Goal: Register for event/course

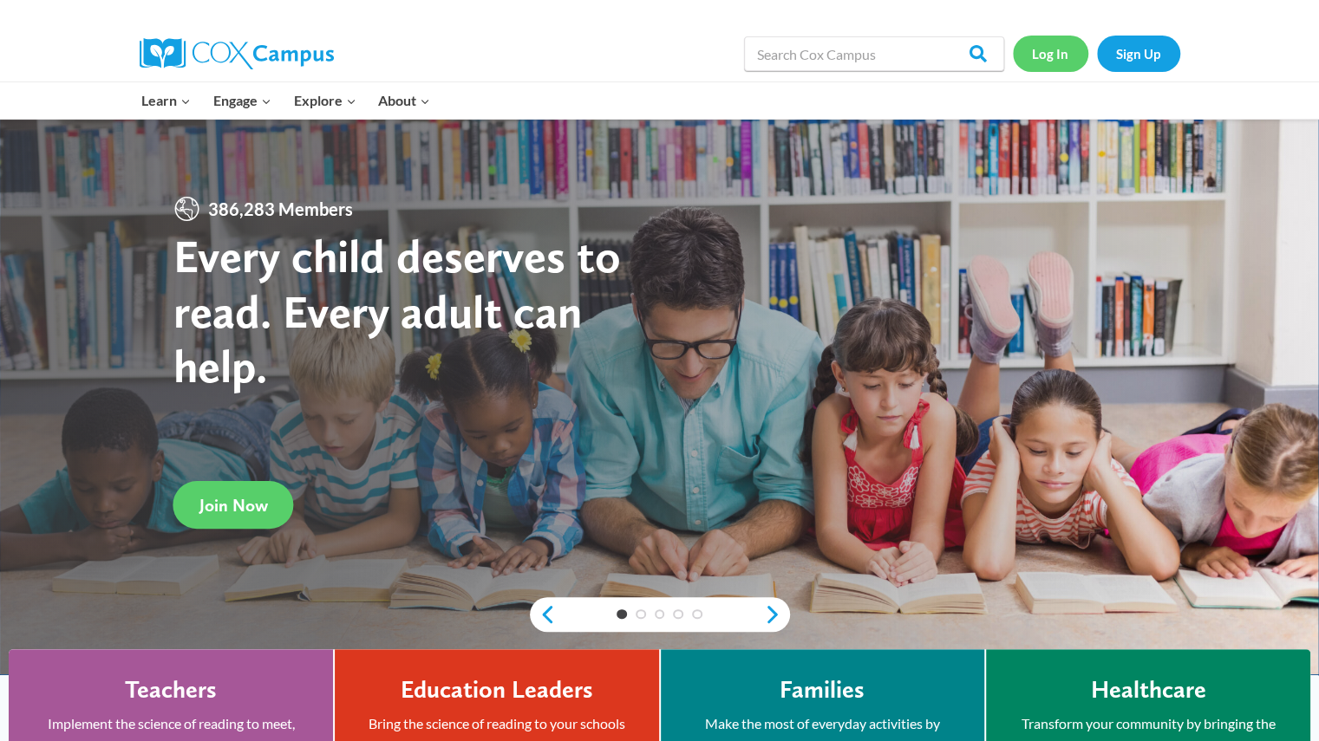
click at [1035, 59] on link "Log In" at bounding box center [1050, 54] width 75 height 36
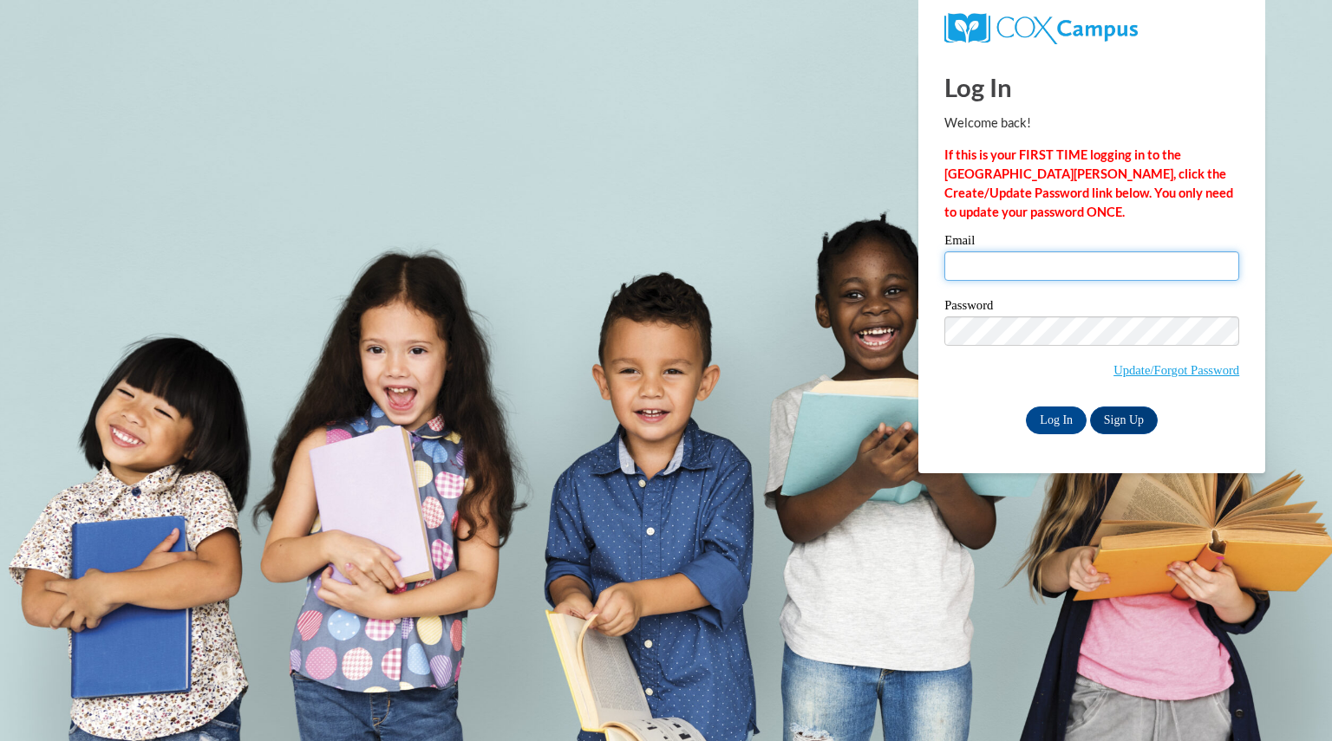
click at [1054, 254] on input "Email" at bounding box center [1091, 265] width 295 height 29
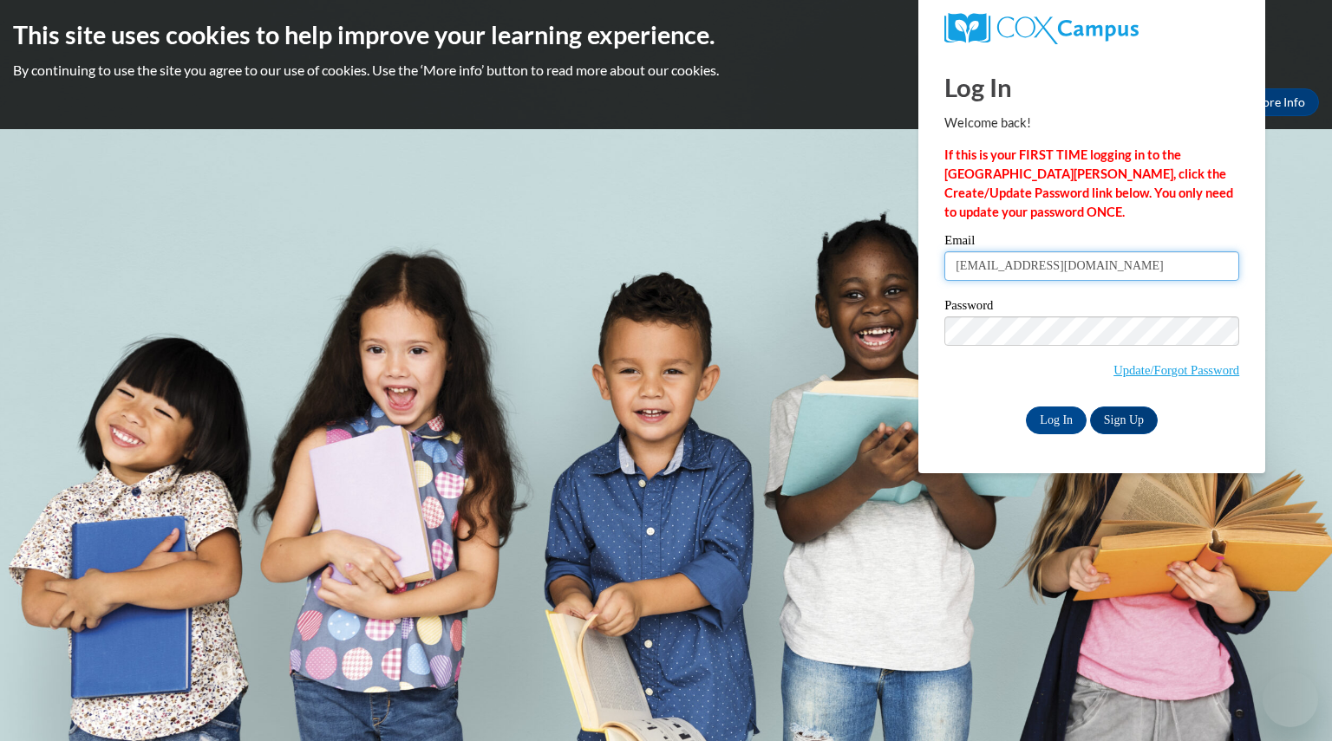
type input "hannemannkrist@aasd.k12.wi.us"
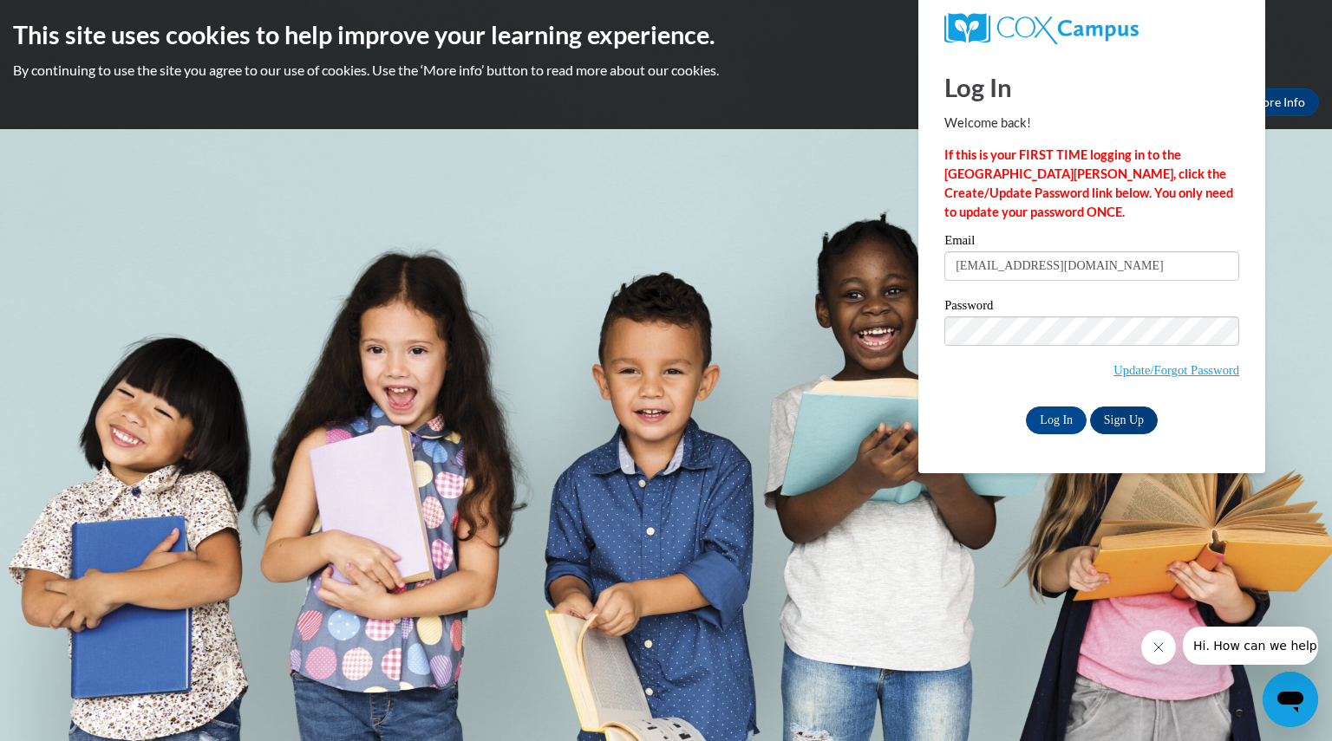
click at [1044, 388] on div "Password Update/Forgot Password" at bounding box center [1091, 350] width 295 height 102
click at [1043, 419] on input "Log In" at bounding box center [1056, 421] width 61 height 28
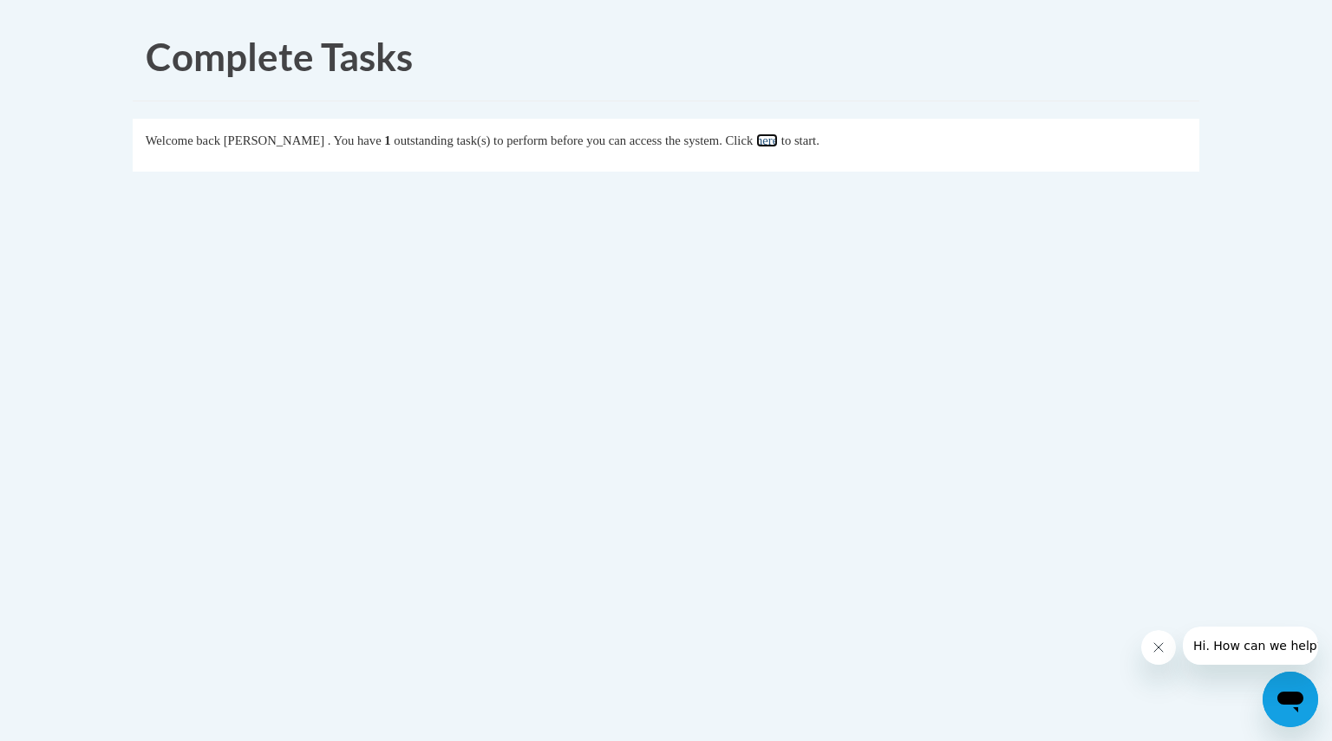
click at [778, 134] on link "here" at bounding box center [767, 141] width 22 height 14
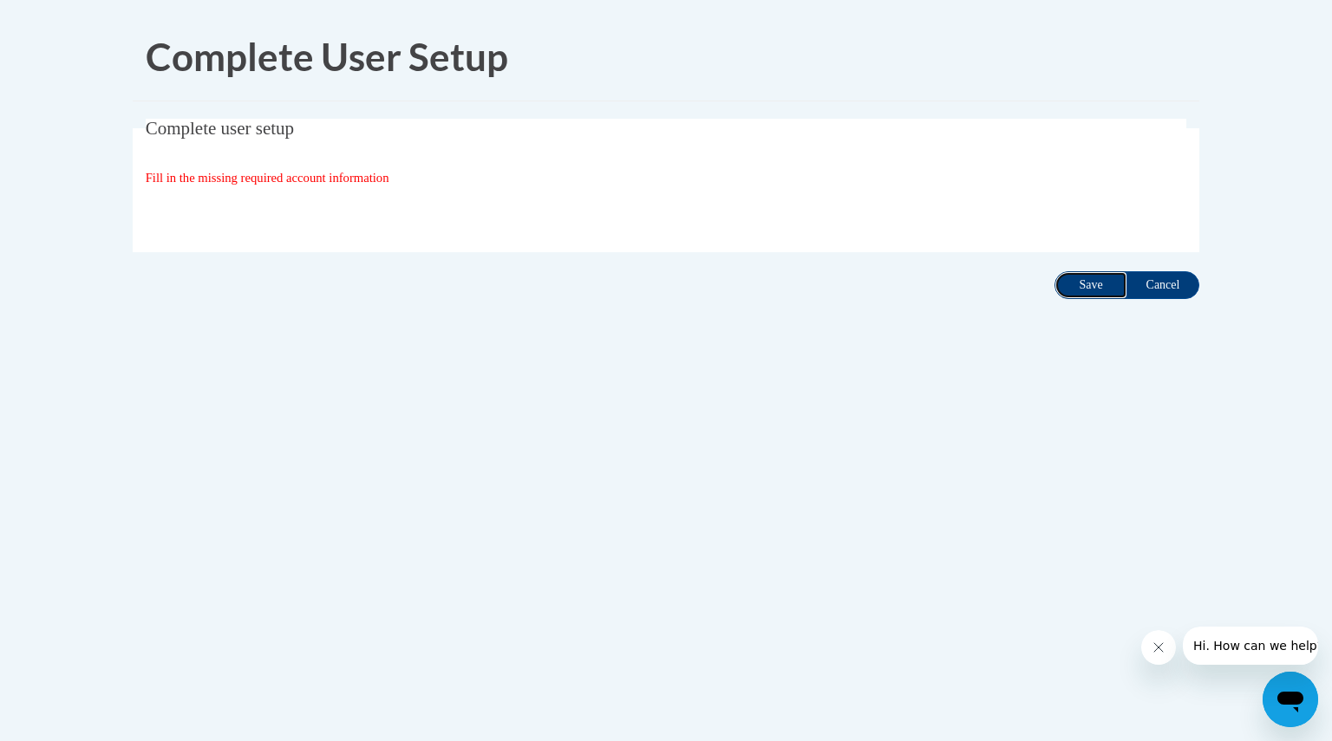
click at [1093, 277] on input "Save" at bounding box center [1090, 285] width 73 height 28
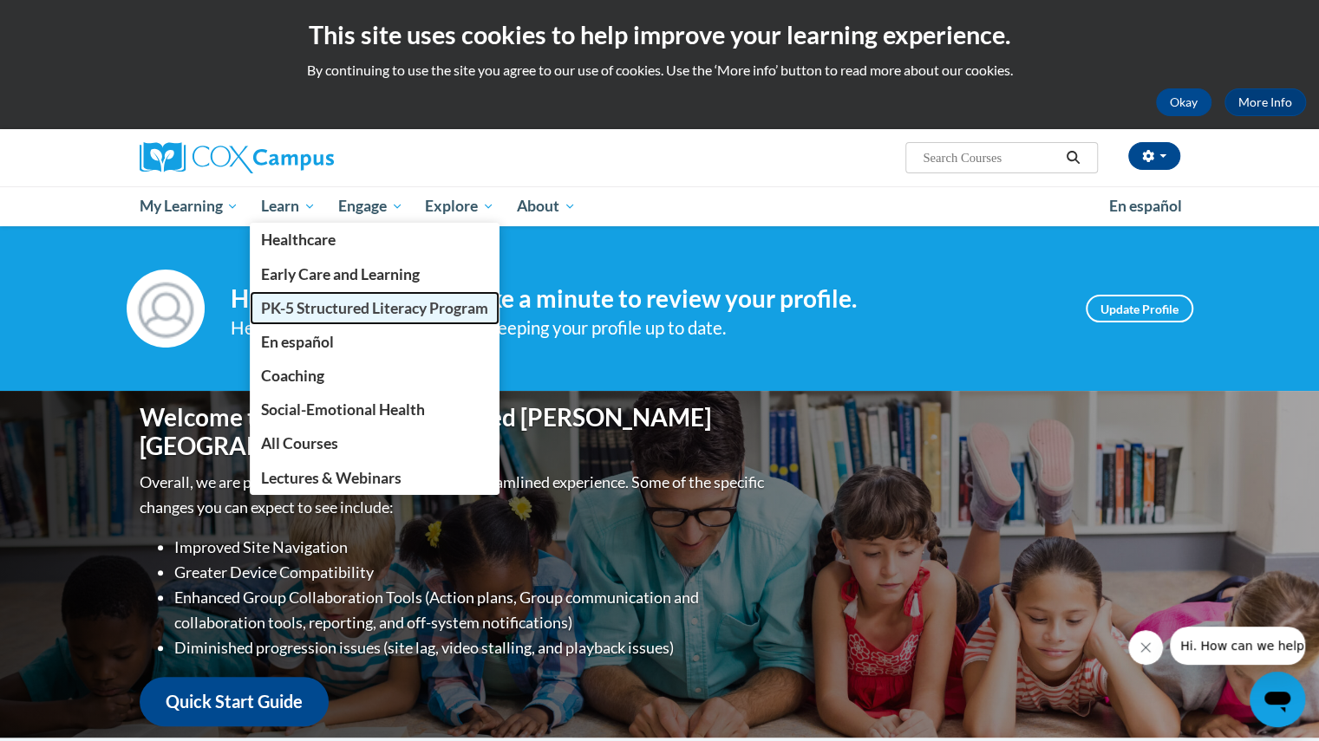
click at [328, 303] on span "PK-5 Structured Literacy Program" at bounding box center [374, 308] width 227 height 18
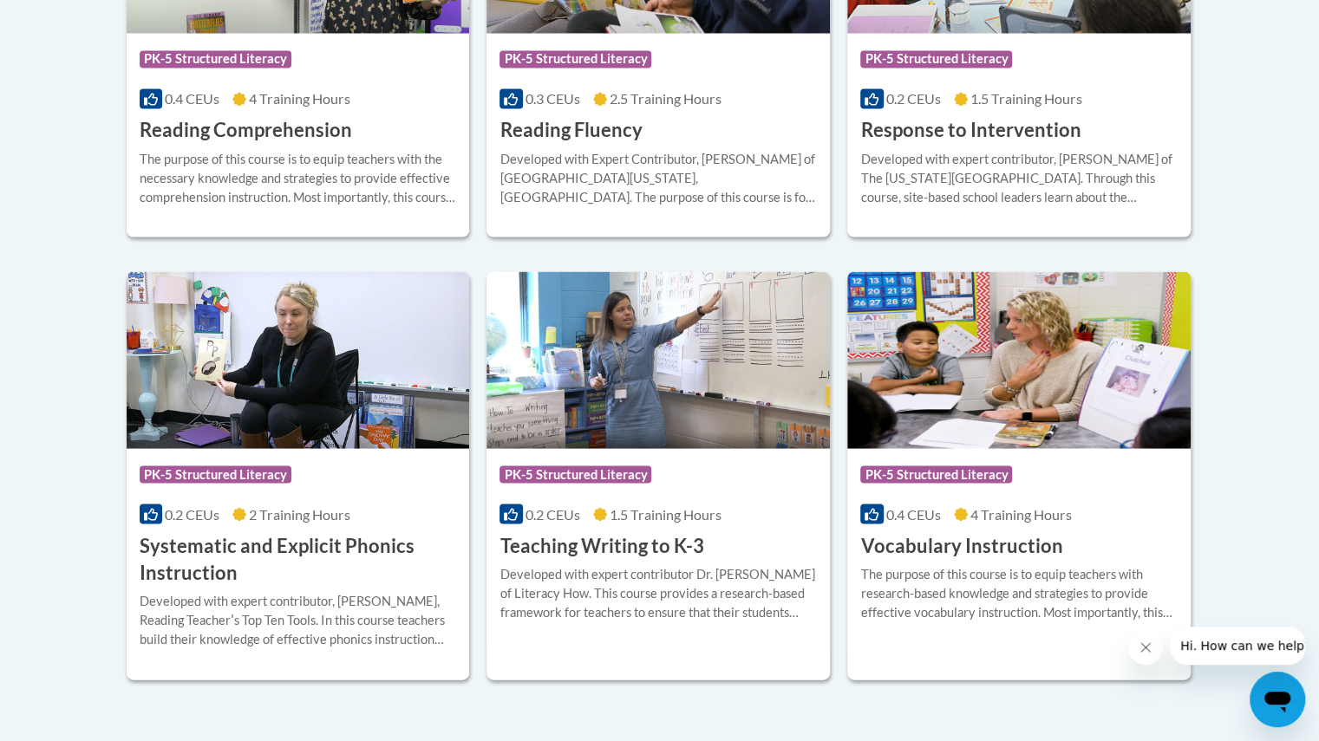
scroll to position [1817, 0]
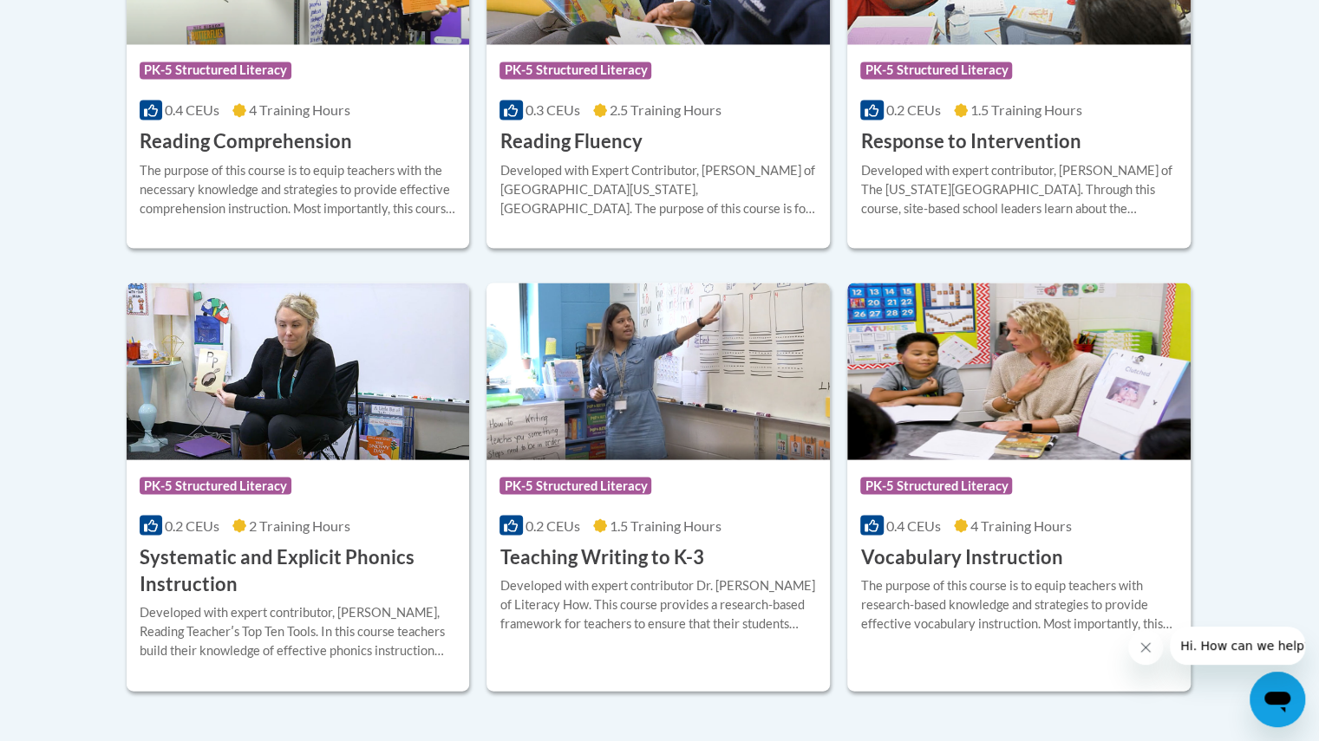
click at [245, 566] on h3 "Systematic and Explicit Phonics Instruction" at bounding box center [298, 571] width 317 height 54
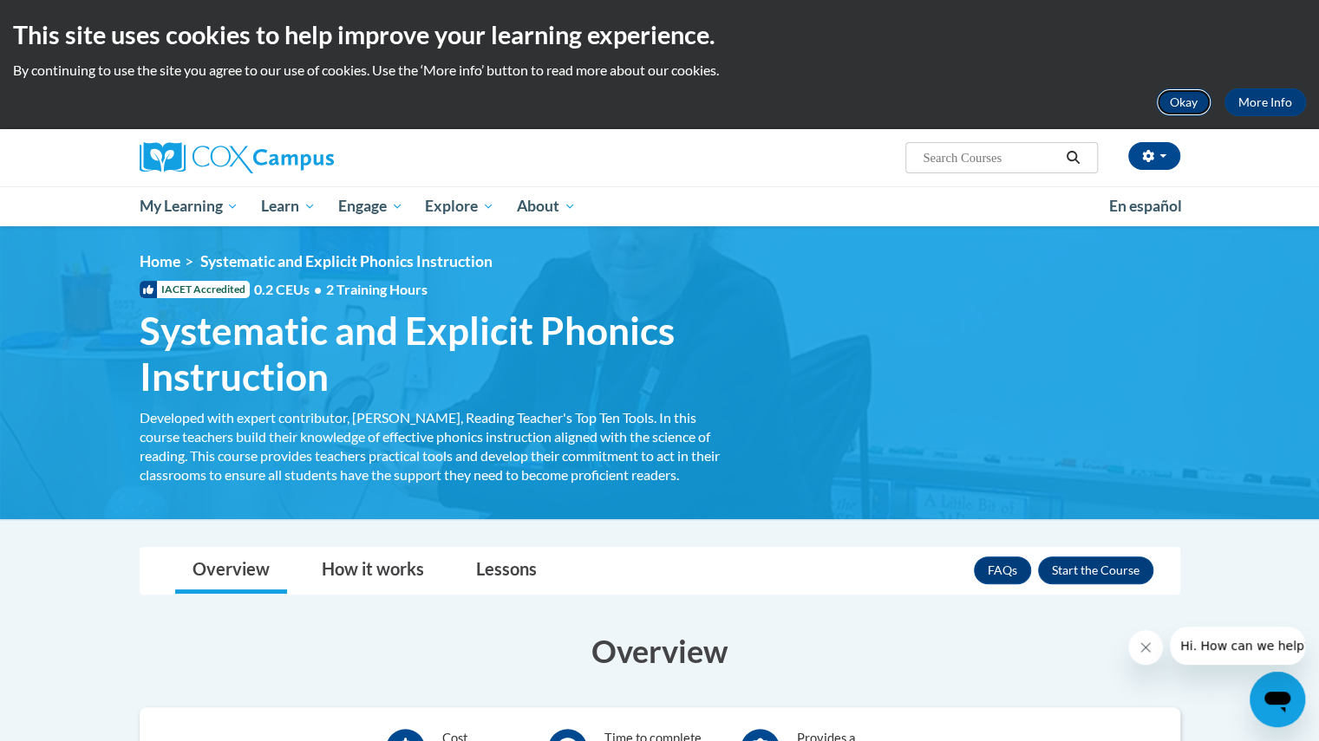
click at [1197, 101] on button "Okay" at bounding box center [1183, 102] width 55 height 28
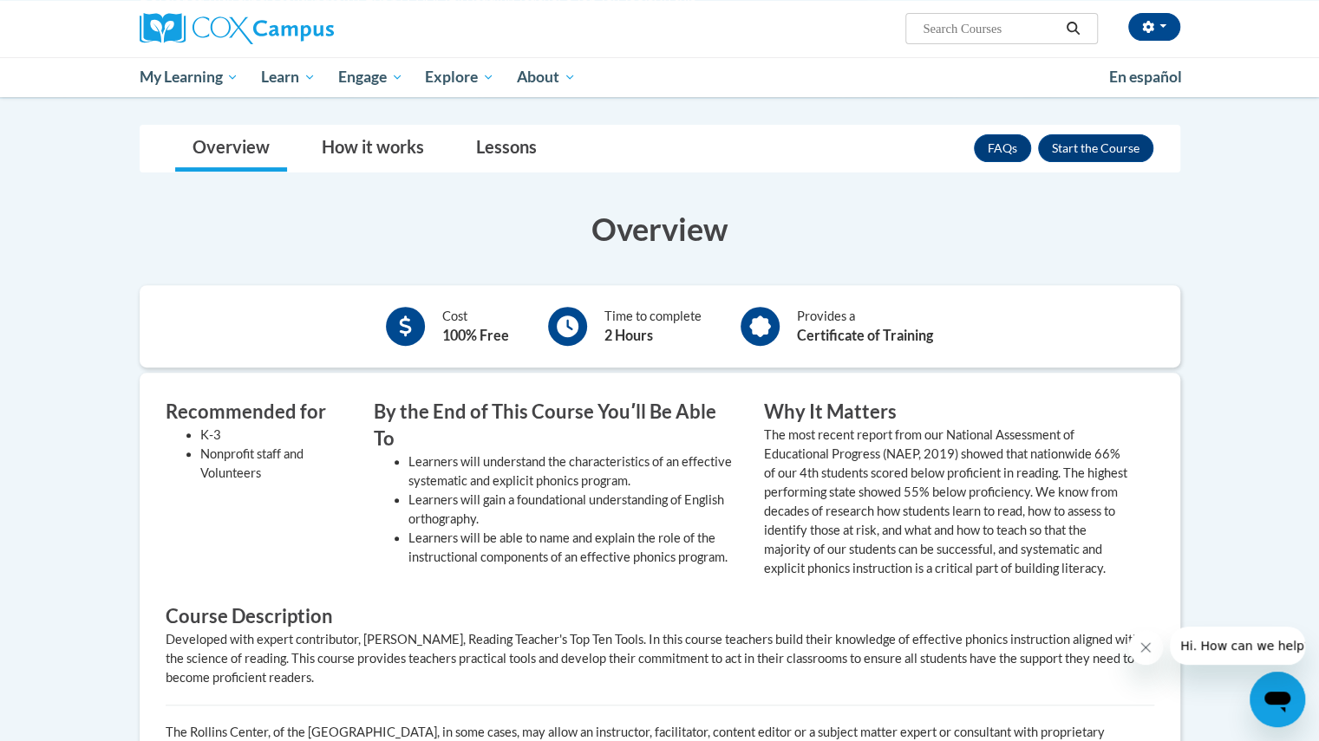
scroll to position [279, 0]
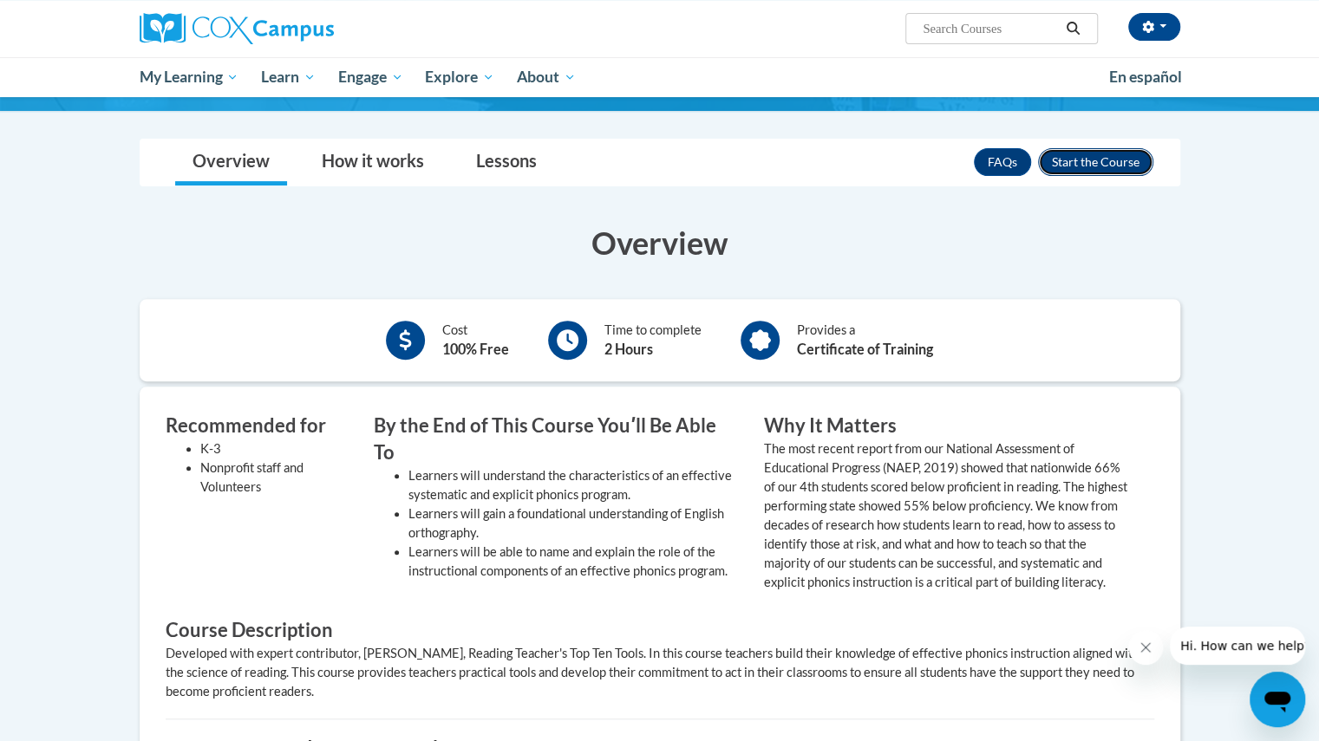
click at [1117, 160] on button "Enroll" at bounding box center [1095, 162] width 115 height 28
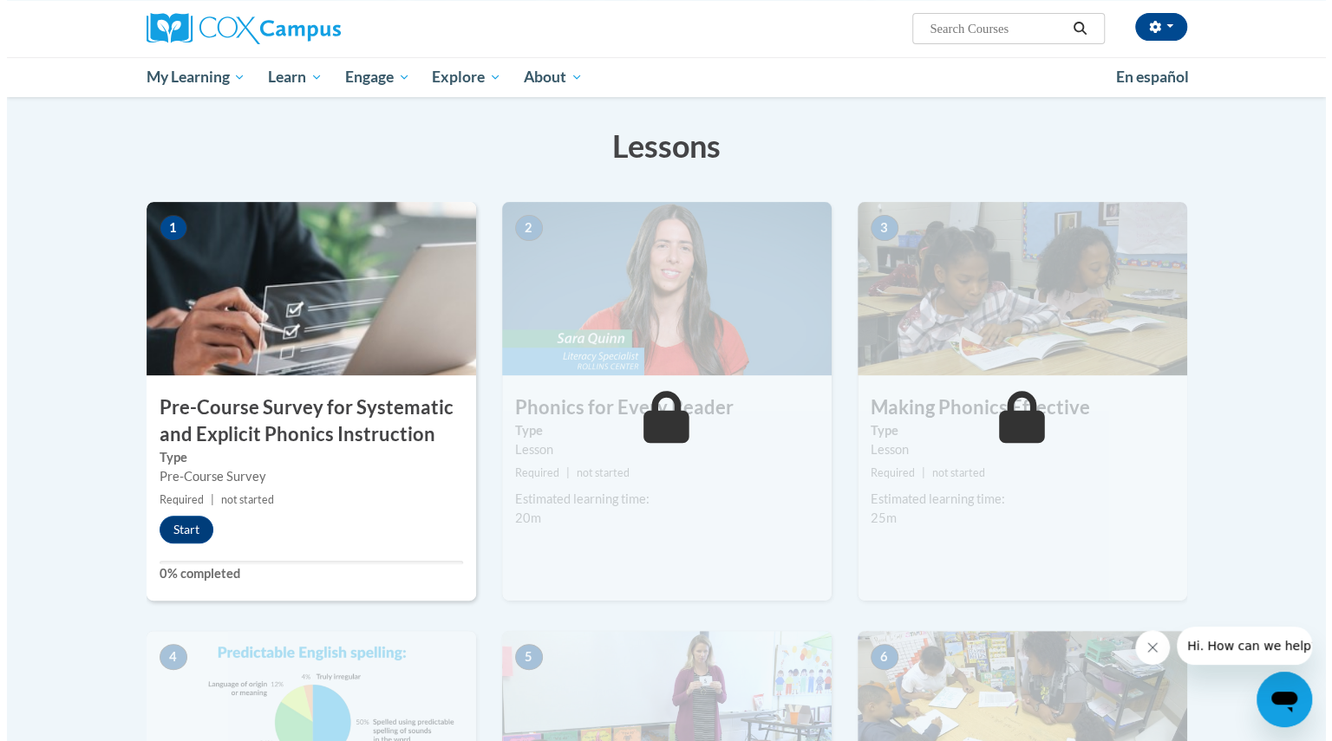
scroll to position [291, 0]
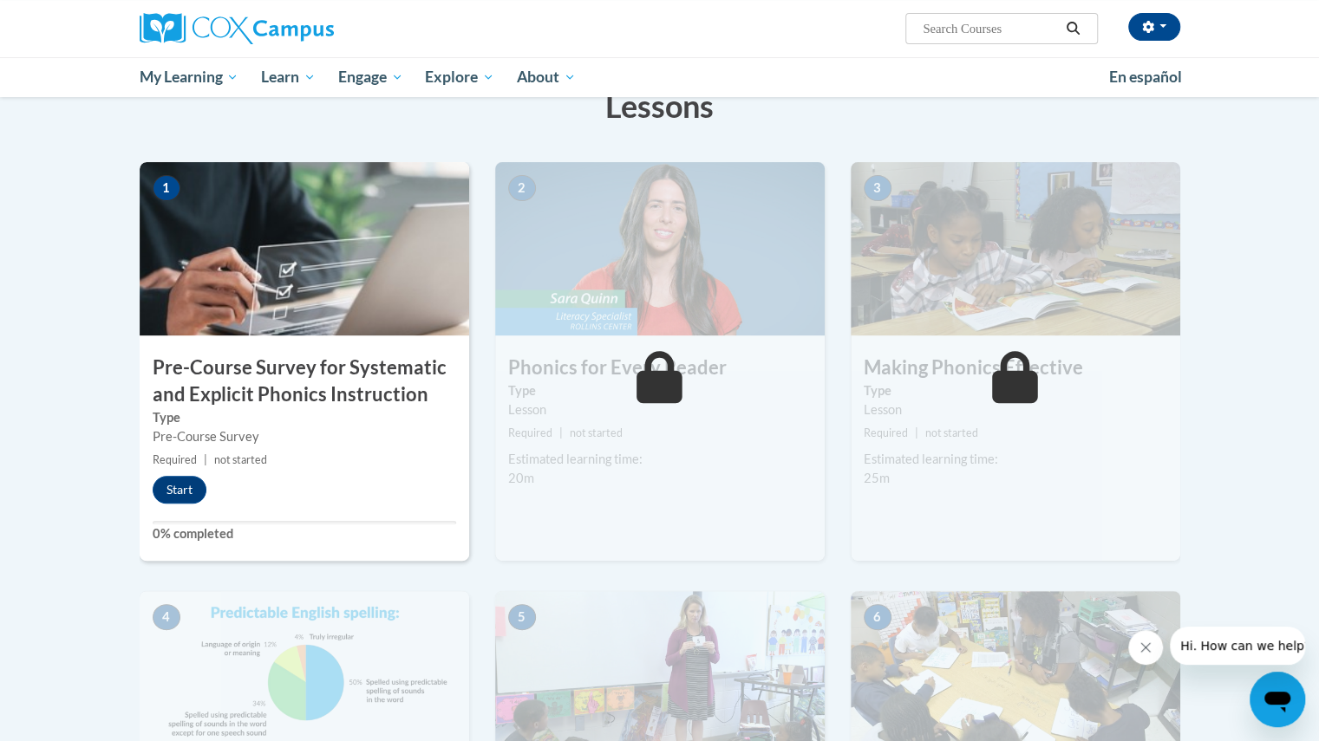
click at [330, 410] on label "Type" at bounding box center [305, 417] width 304 height 19
click at [173, 487] on button "Start" at bounding box center [180, 490] width 54 height 28
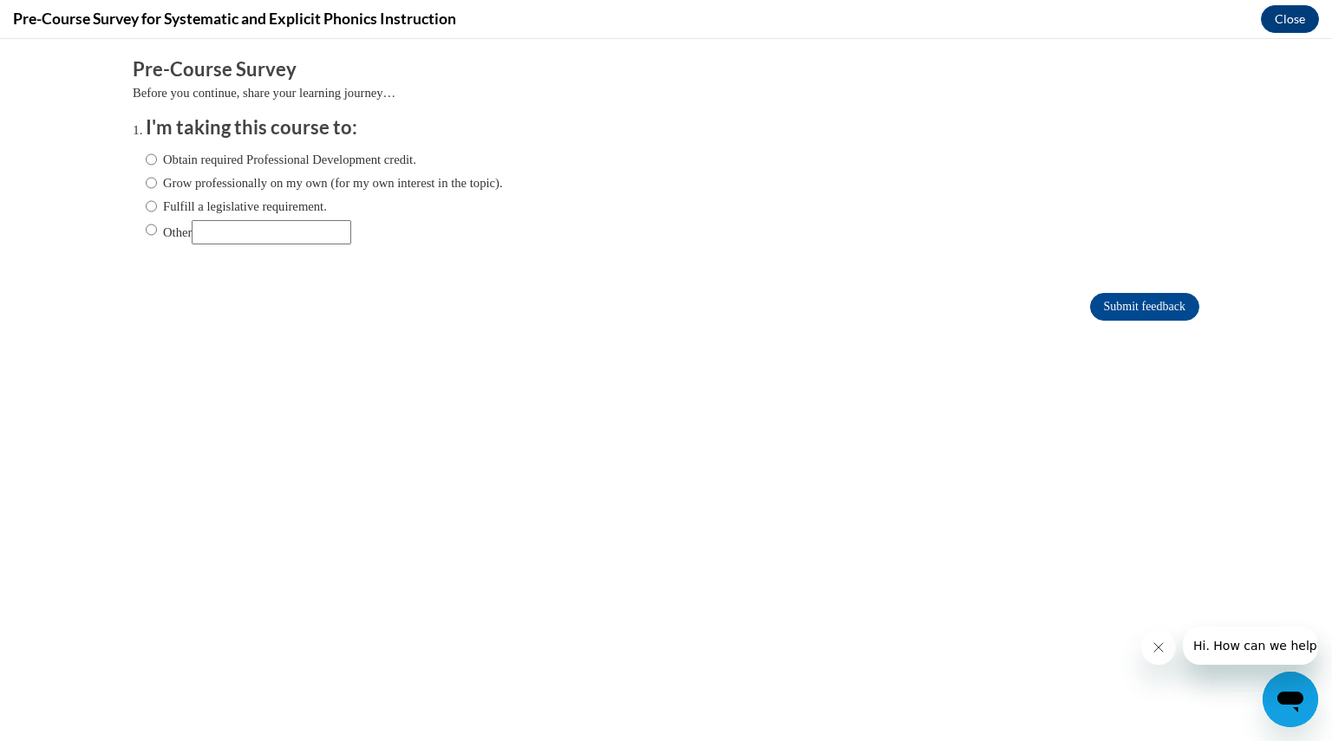
scroll to position [0, 0]
click at [257, 204] on label "Fulfill a legislative requirement." at bounding box center [236, 206] width 181 height 19
click at [157, 204] on input "Fulfill a legislative requirement." at bounding box center [151, 206] width 11 height 19
radio input "true"
click at [1111, 314] on input "Submit feedback" at bounding box center [1144, 307] width 109 height 28
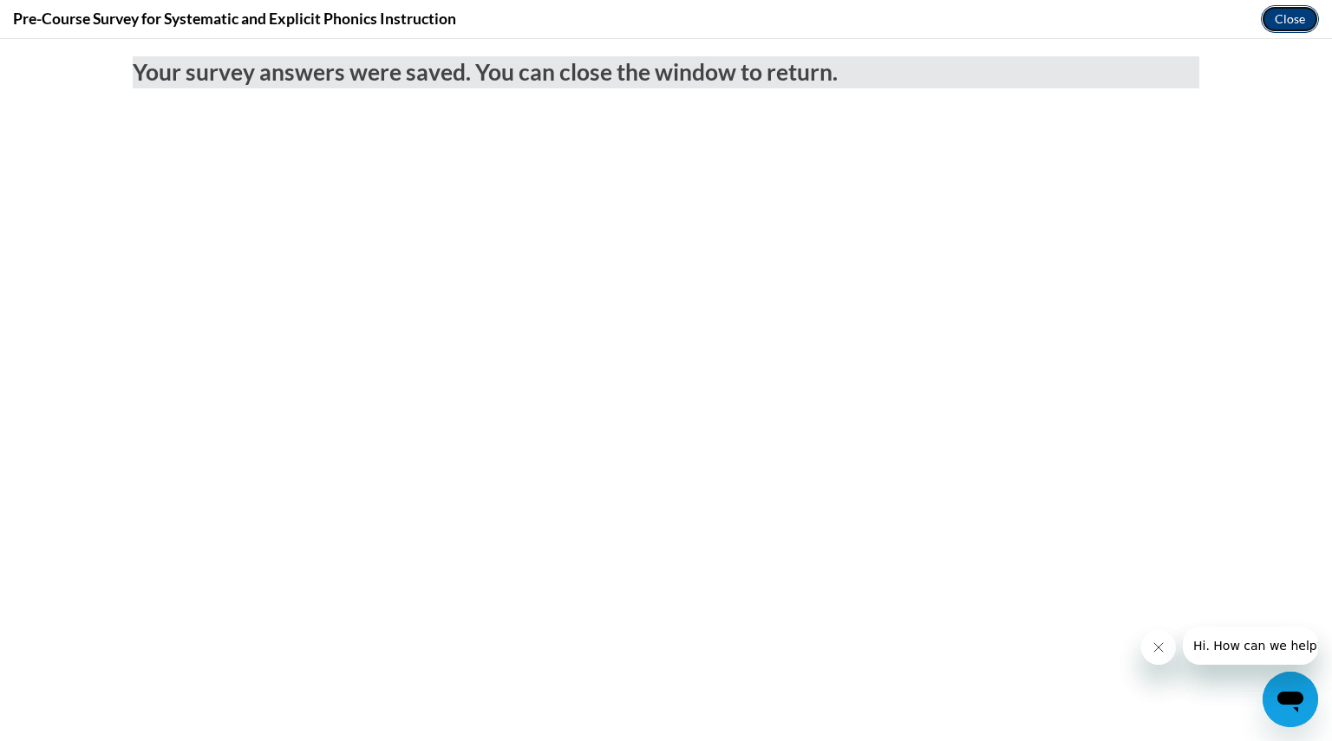
click at [1277, 10] on button "Close" at bounding box center [1290, 19] width 58 height 28
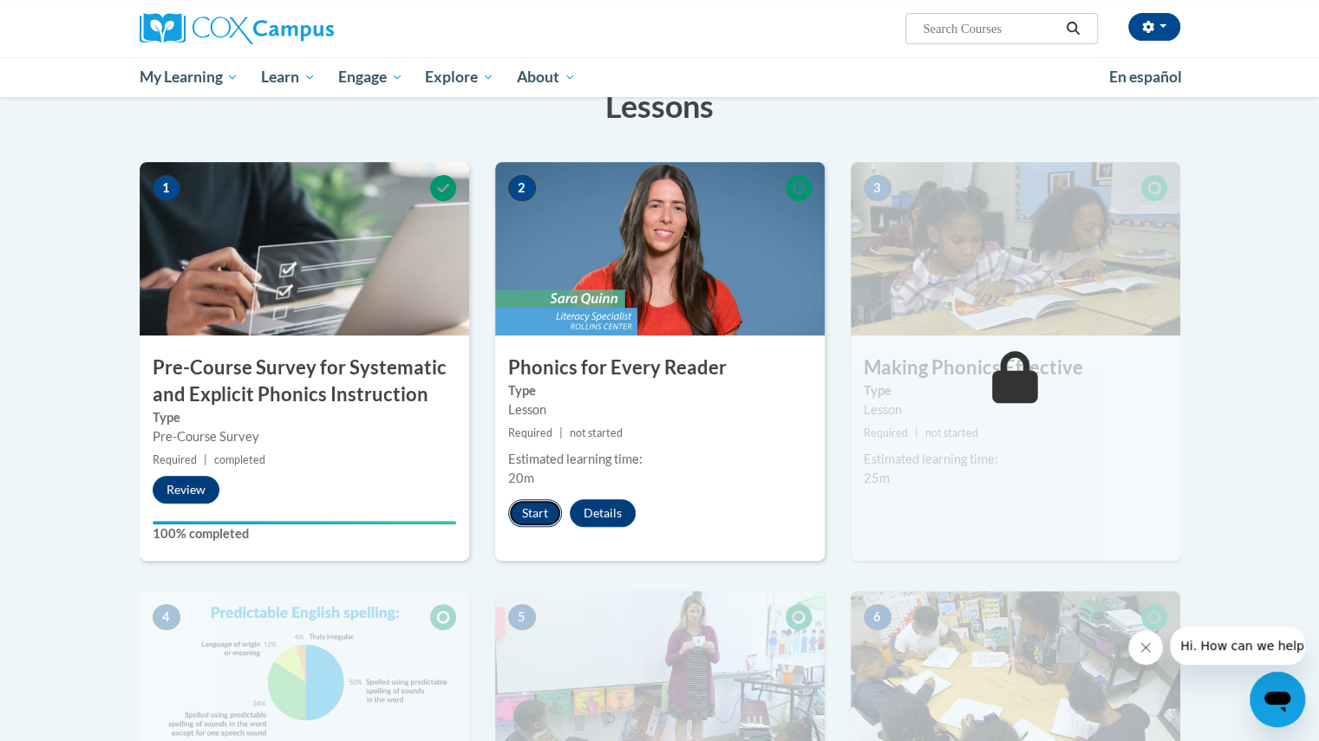
click at [530, 516] on button "Start" at bounding box center [535, 513] width 54 height 28
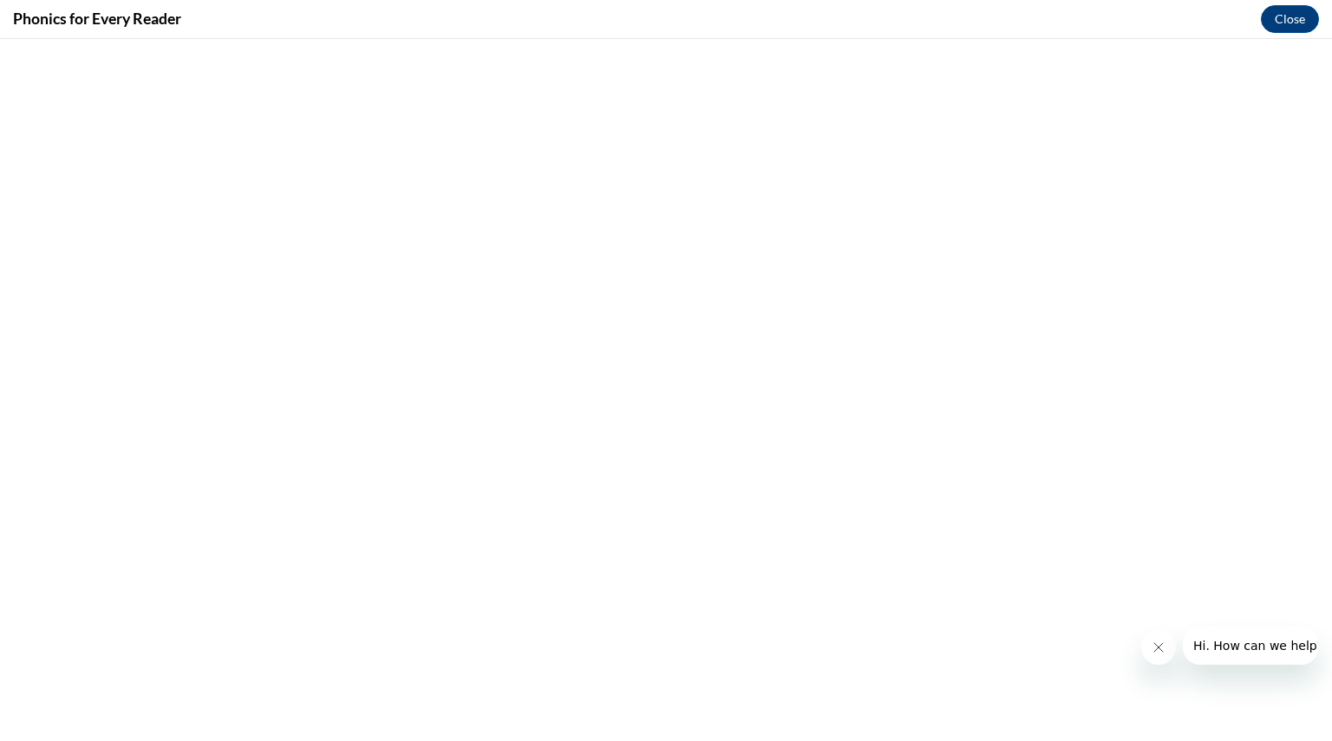
click at [1152, 648] on icon "Close message from company" at bounding box center [1158, 648] width 14 height 14
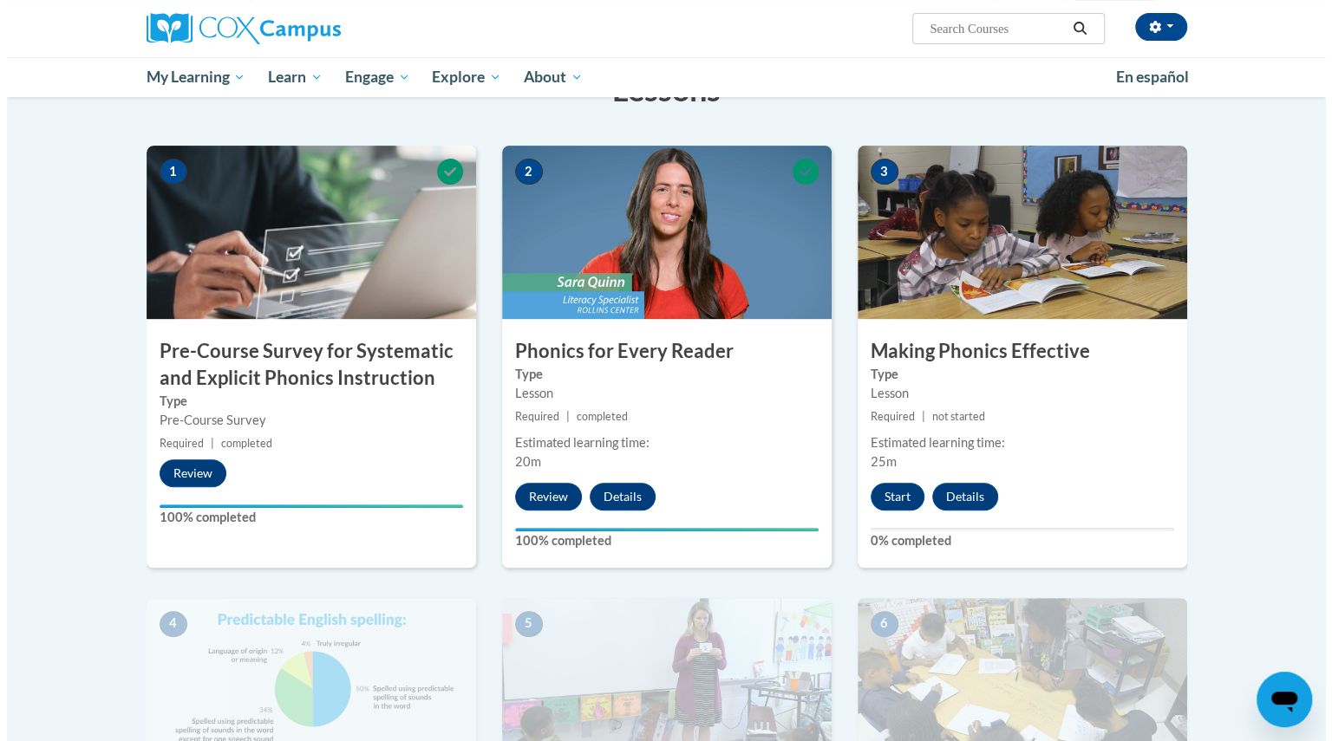
scroll to position [310, 0]
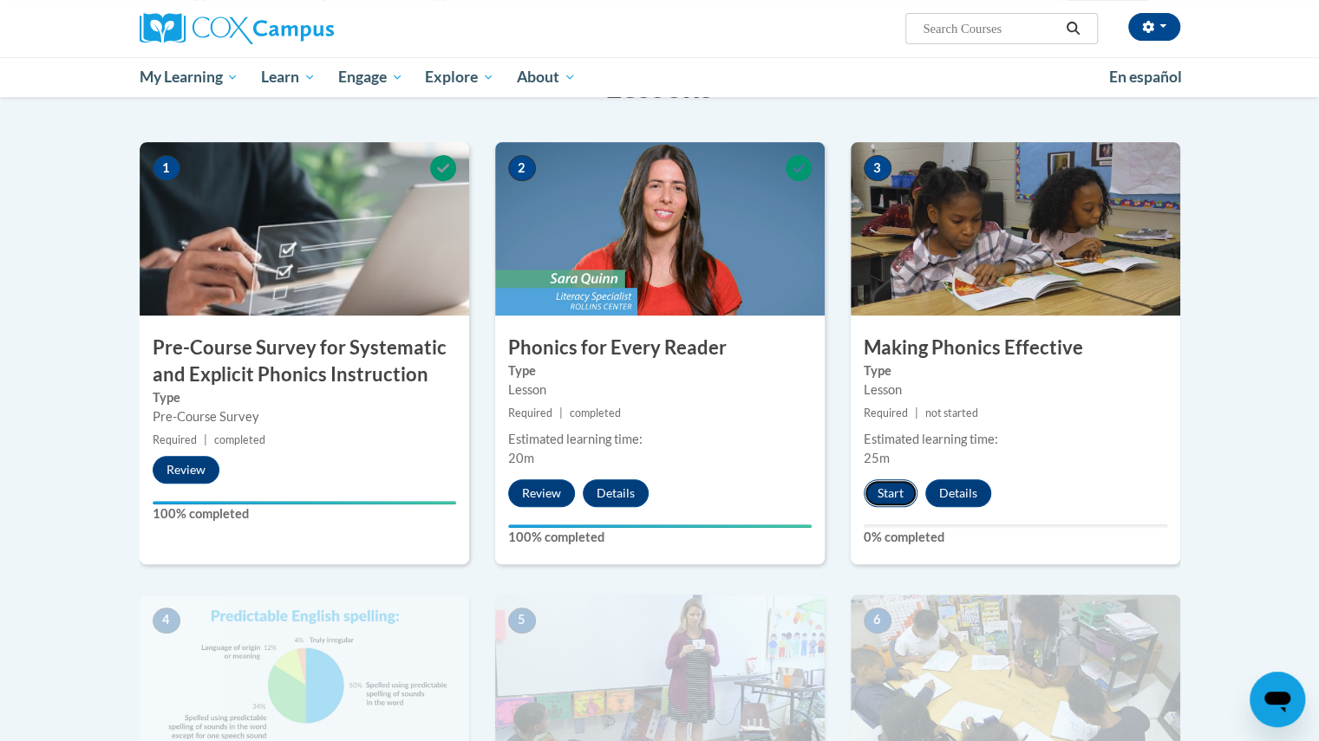
click at [885, 492] on button "Start" at bounding box center [891, 494] width 54 height 28
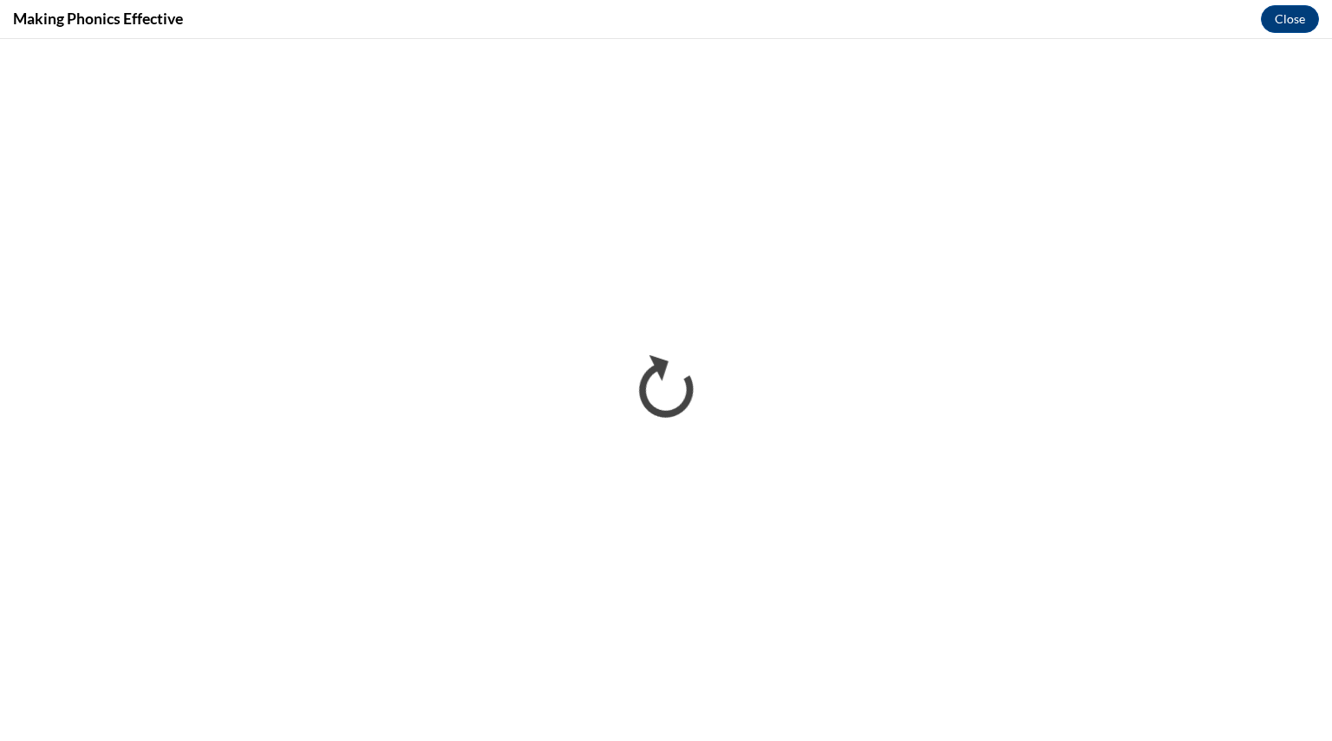
scroll to position [0, 0]
